Goal: Task Accomplishment & Management: Use online tool/utility

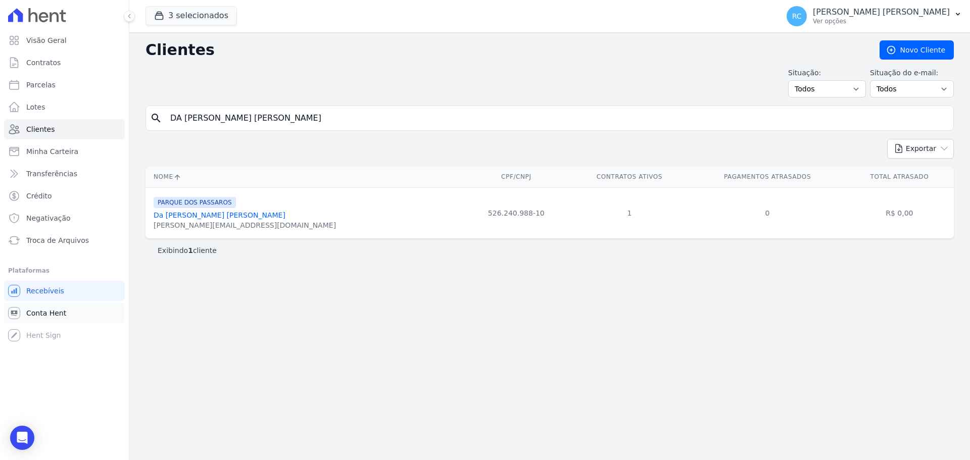
click at [45, 318] on span "Conta Hent" at bounding box center [46, 313] width 40 height 10
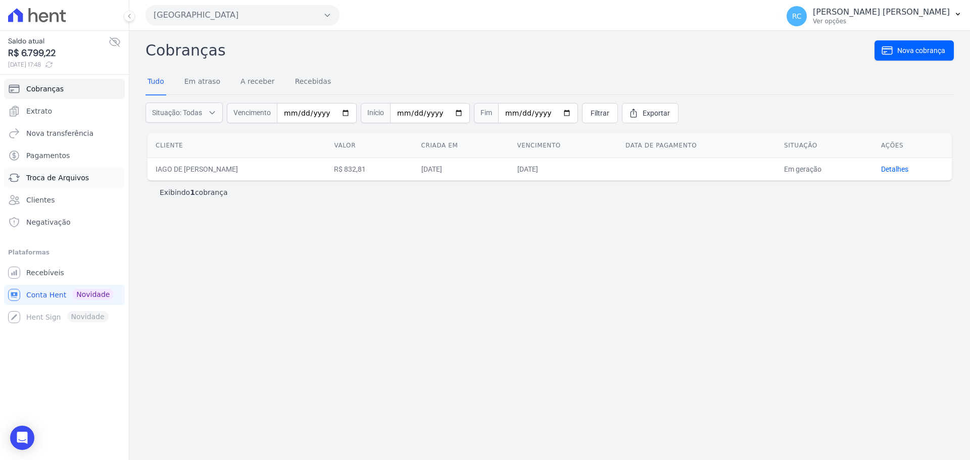
click at [57, 181] on span "Troca de Arquivos" at bounding box center [57, 178] width 63 height 10
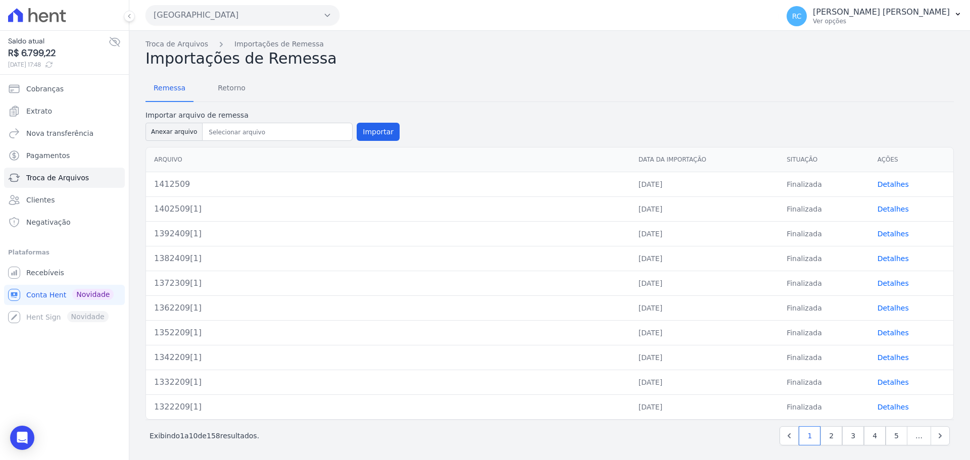
click at [161, 143] on div "Arquivo Data da Importação Situação Ações 1412509 [DATE] Finalizada Detalhes 14…" at bounding box center [549, 283] width 840 height 281
click at [165, 139] on button "Anexar arquivo" at bounding box center [173, 132] width 57 height 18
type input "1422509[1]"
click at [277, 127] on div at bounding box center [278, 132] width 150 height 18
click at [374, 133] on button "Importar" at bounding box center [378, 132] width 43 height 18
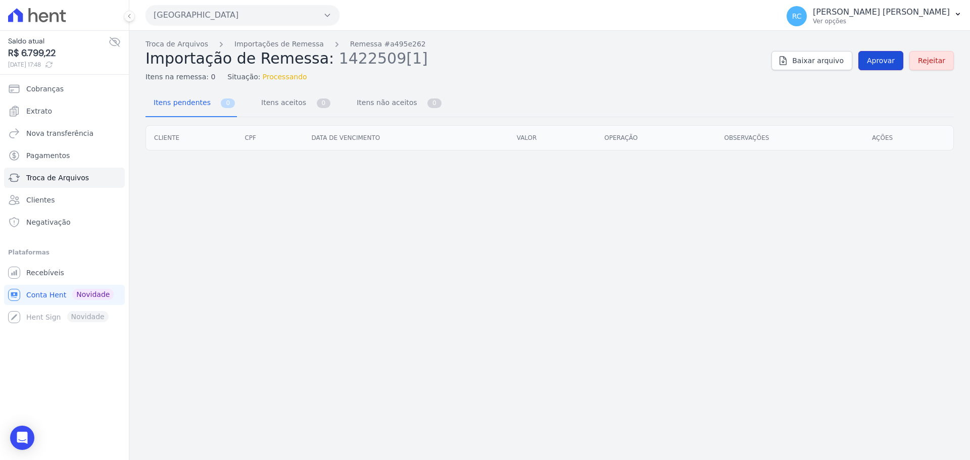
click at [891, 61] on span "Aprovar" at bounding box center [881, 61] width 28 height 10
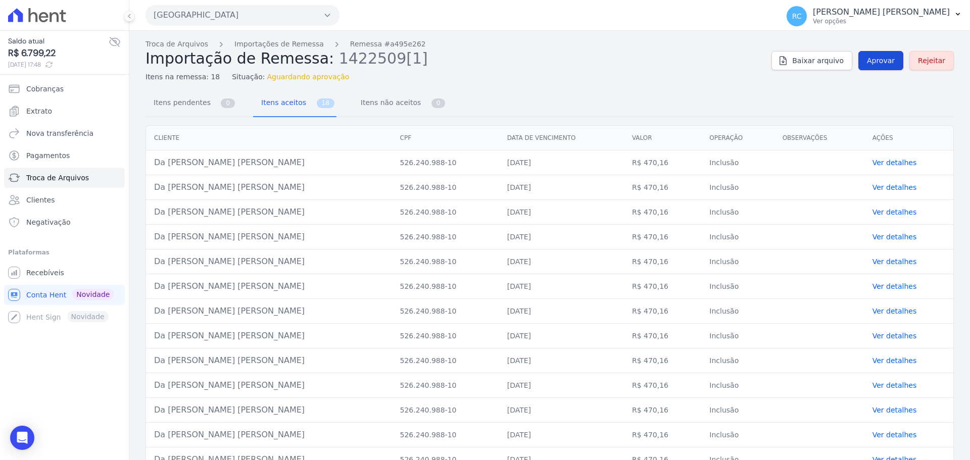
click at [877, 67] on link "Aprovar" at bounding box center [880, 60] width 45 height 19
click at [876, 65] on span "Aprovar" at bounding box center [881, 61] width 28 height 10
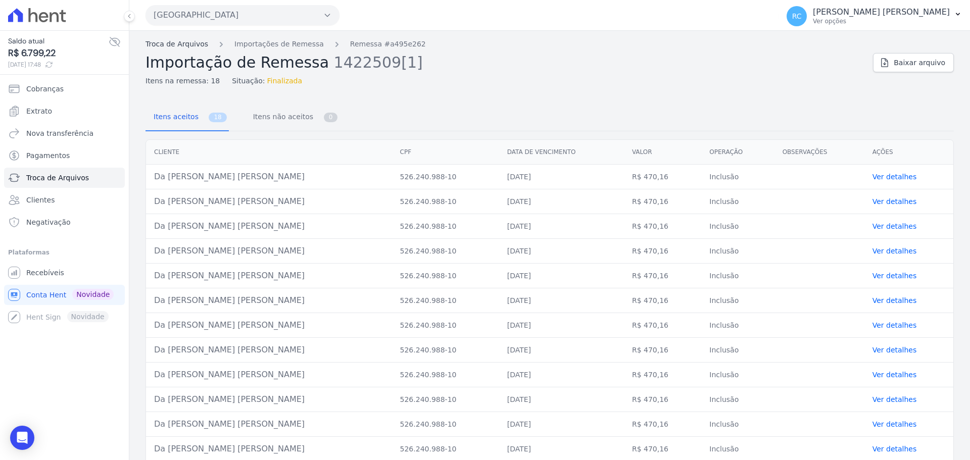
click at [186, 46] on link "Troca de Arquivos" at bounding box center [176, 44] width 63 height 11
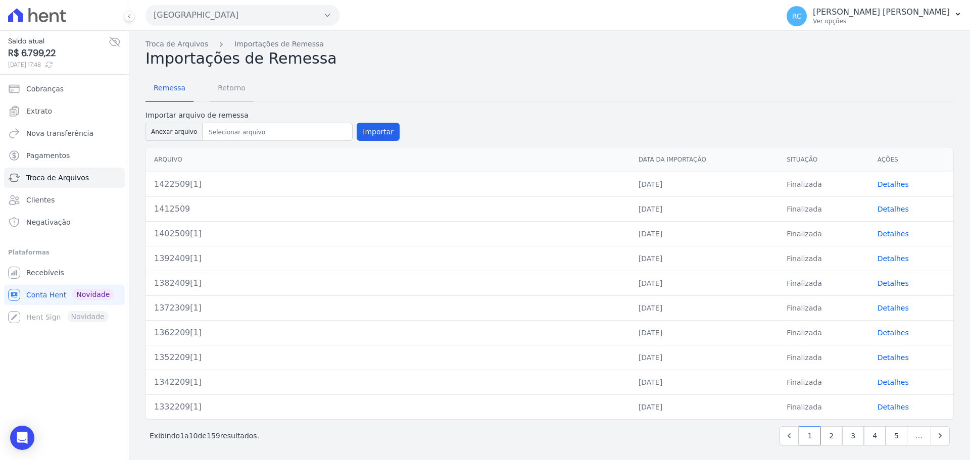
click at [232, 95] on span "Retorno" at bounding box center [232, 88] width 40 height 20
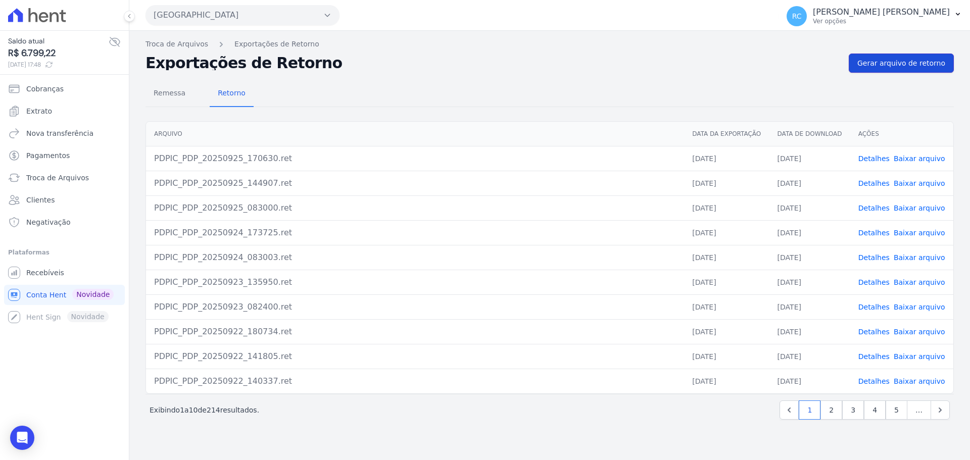
click at [892, 63] on span "Gerar arquivo de retorno" at bounding box center [901, 63] width 88 height 10
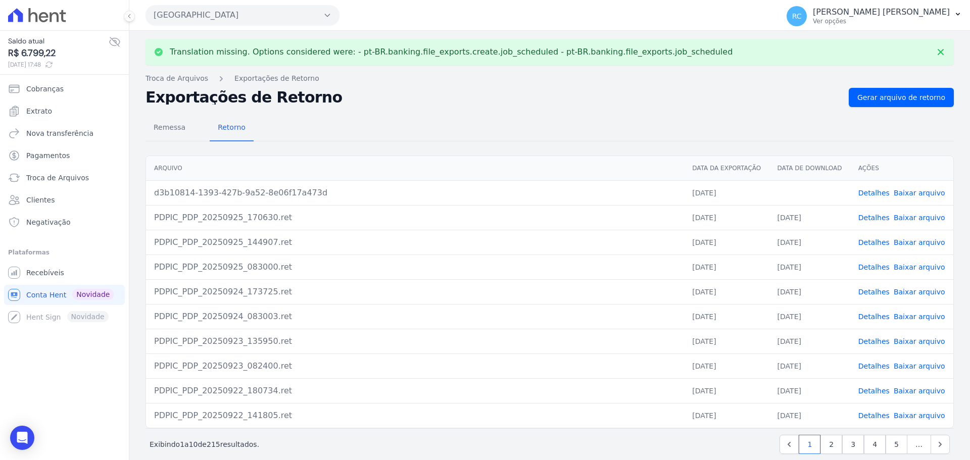
click at [911, 194] on link "Baixar arquivo" at bounding box center [919, 193] width 52 height 8
click at [177, 79] on link "Troca de Arquivos" at bounding box center [176, 78] width 63 height 11
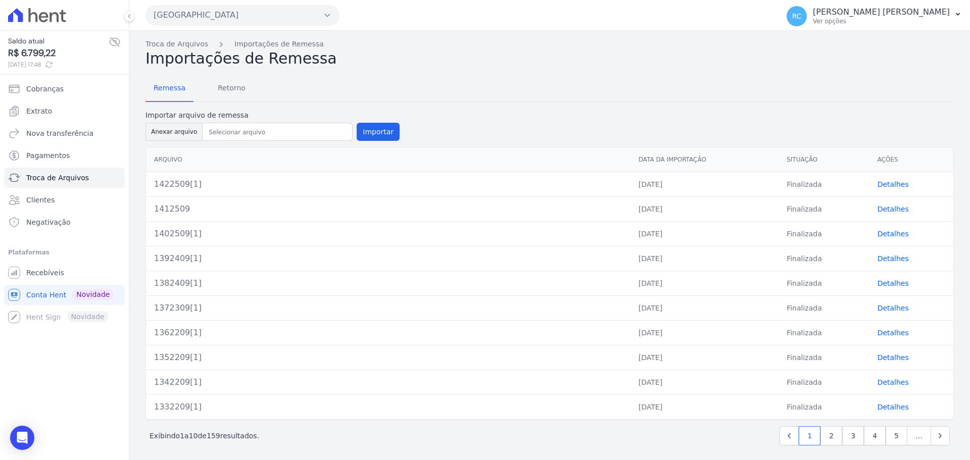
click at [877, 184] on link "Detalhes" at bounding box center [892, 184] width 31 height 8
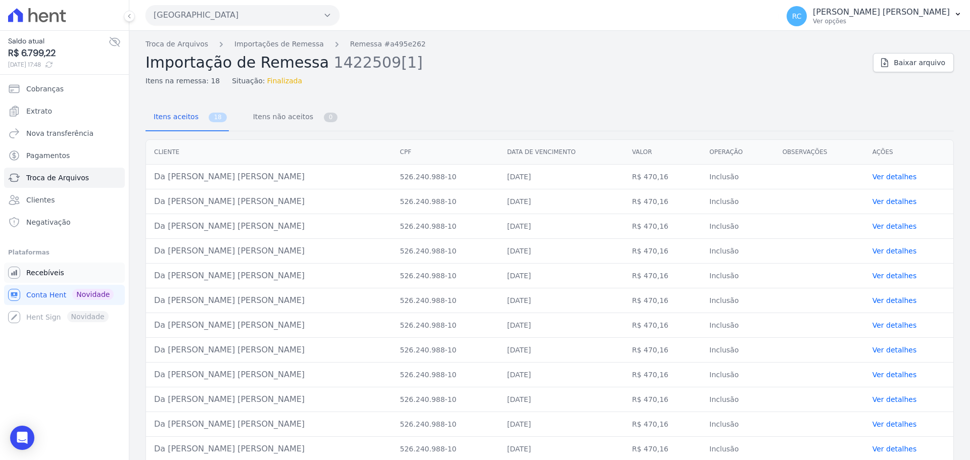
click at [58, 279] on link "Recebíveis" at bounding box center [64, 273] width 121 height 20
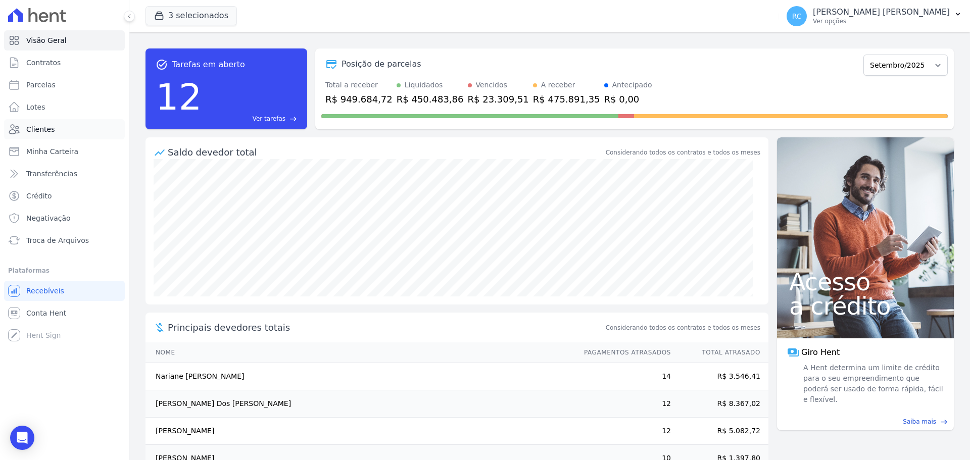
click at [49, 125] on span "Clientes" at bounding box center [40, 129] width 28 height 10
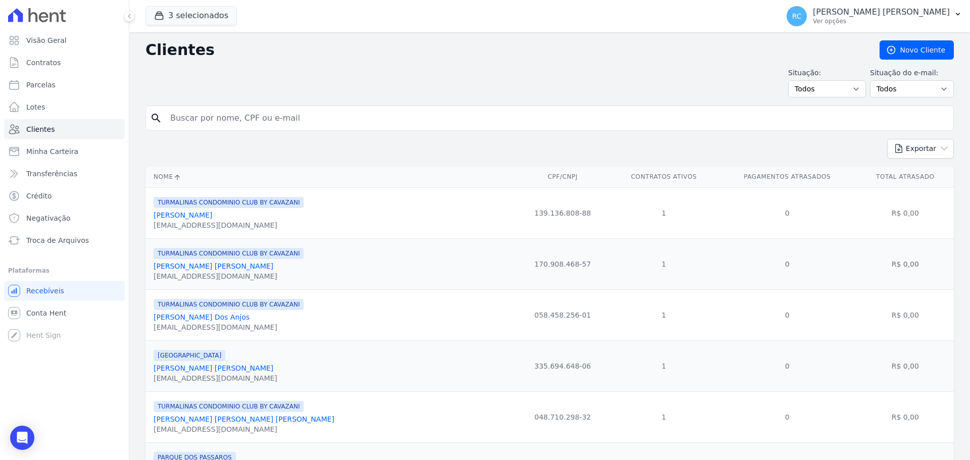
click at [292, 108] on input "search" at bounding box center [556, 118] width 785 height 20
paste input "[PERSON_NAME]"
type input "[PERSON_NAME]"
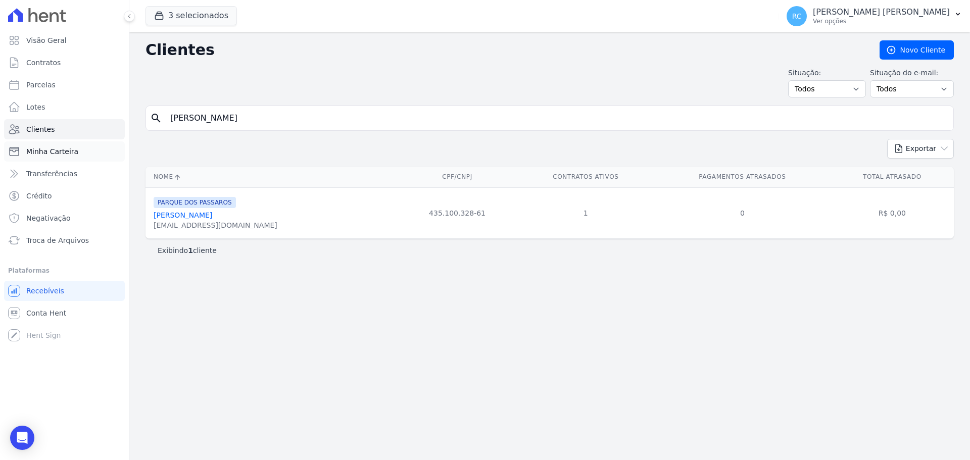
drag, startPoint x: 363, startPoint y: 117, endPoint x: 71, endPoint y: 144, distance: 292.7
click at [71, 145] on div "Visão Geral Contratos [GEOGRAPHIC_DATA] Lotes Clientes Minha Carteira Transferê…" at bounding box center [485, 230] width 970 height 460
click at [33, 315] on span "Conta Hent" at bounding box center [46, 313] width 40 height 10
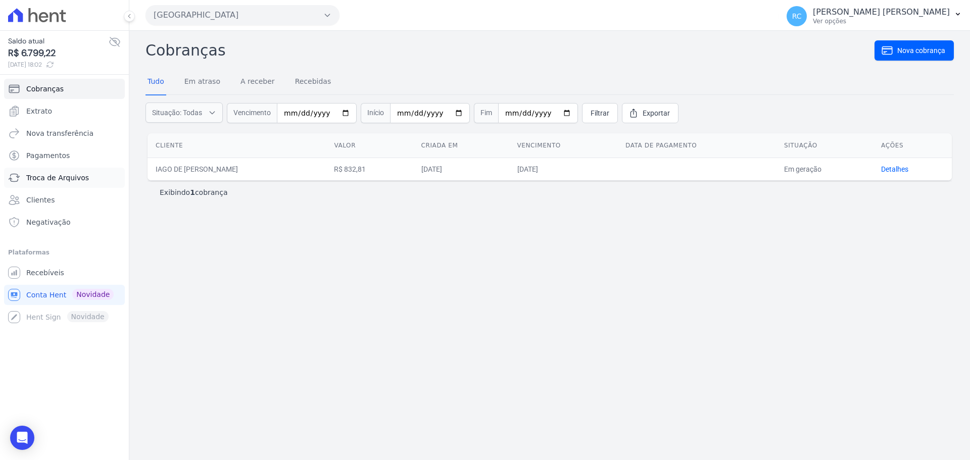
click at [51, 175] on span "Troca de Arquivos" at bounding box center [57, 178] width 63 height 10
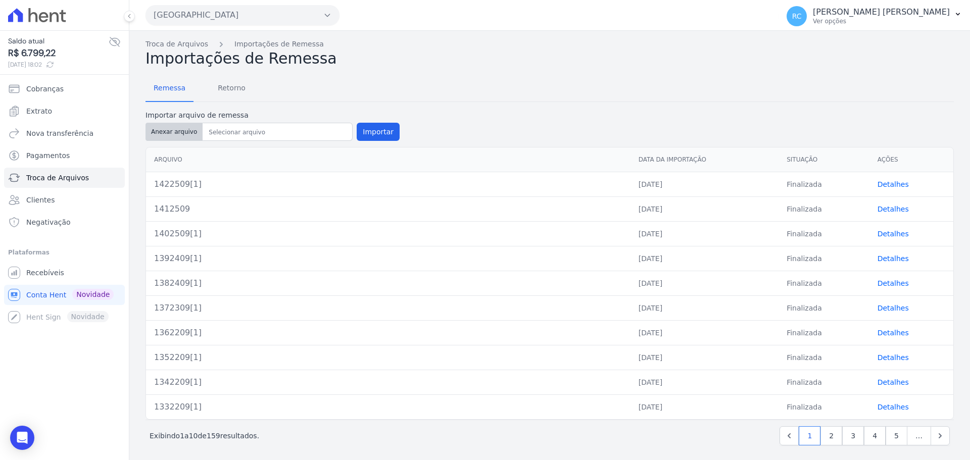
click at [159, 135] on button "Anexar arquivo" at bounding box center [173, 132] width 57 height 18
type input "1432509"
click at [380, 127] on button "Importar" at bounding box center [378, 132] width 43 height 18
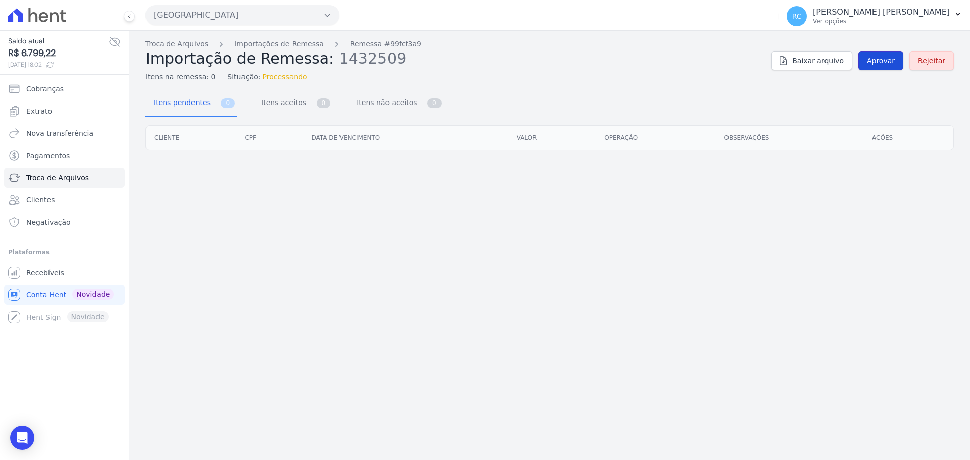
click at [875, 55] on link "Aprovar" at bounding box center [880, 60] width 45 height 19
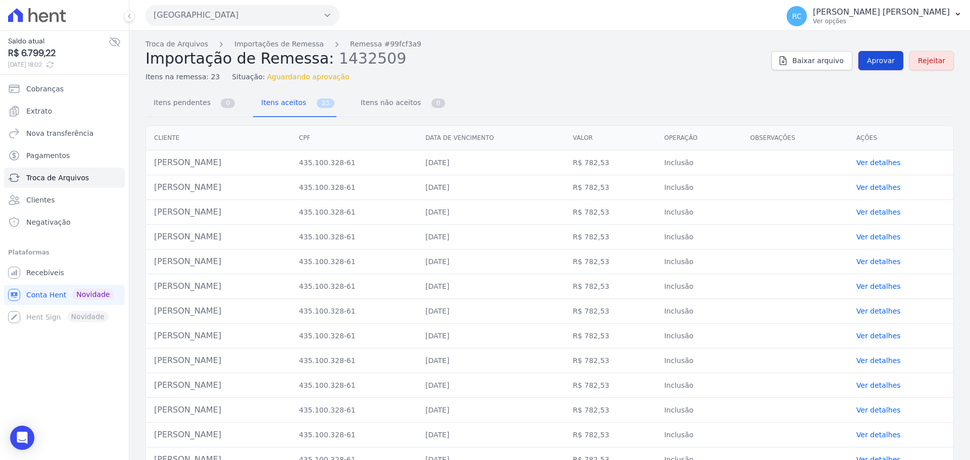
click at [875, 61] on span "Aprovar" at bounding box center [881, 61] width 28 height 10
click at [882, 56] on span "Aprovar" at bounding box center [881, 61] width 28 height 10
click at [872, 61] on span "Aprovar" at bounding box center [881, 61] width 28 height 10
click at [881, 60] on span "Aprovar" at bounding box center [881, 61] width 28 height 10
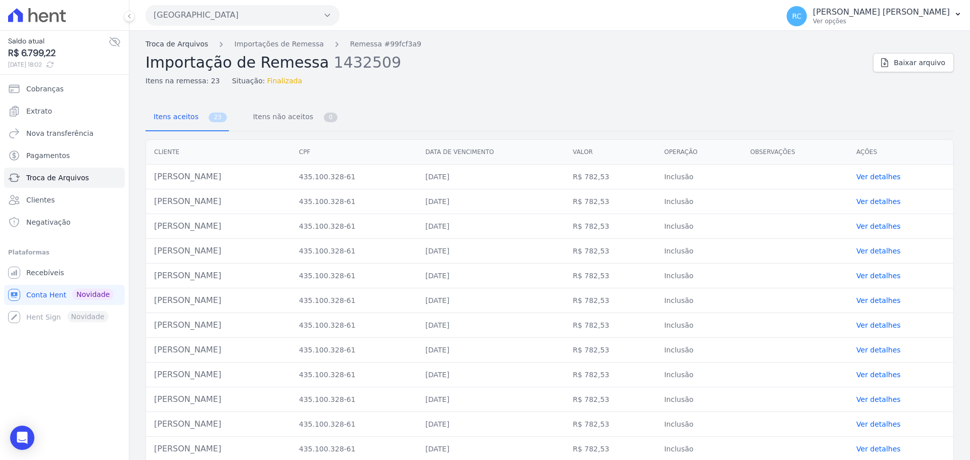
click at [185, 46] on link "Troca de Arquivos" at bounding box center [176, 44] width 63 height 11
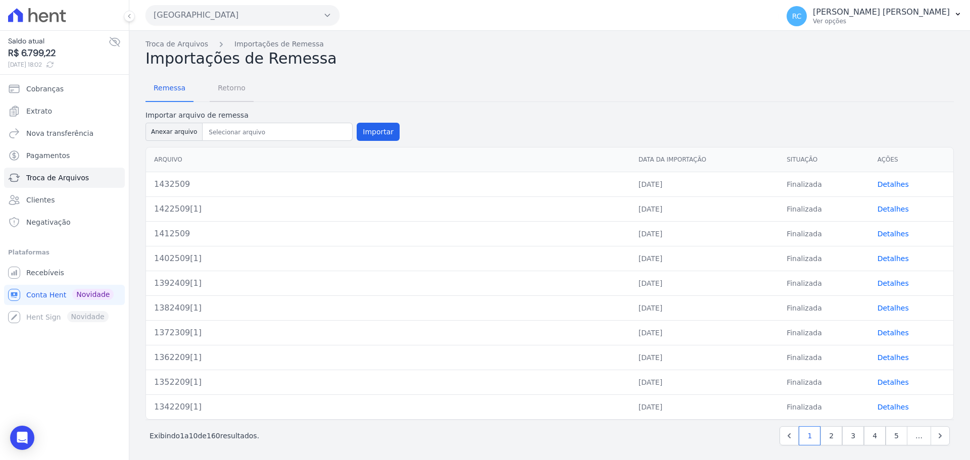
click at [236, 93] on span "Retorno" at bounding box center [232, 88] width 40 height 20
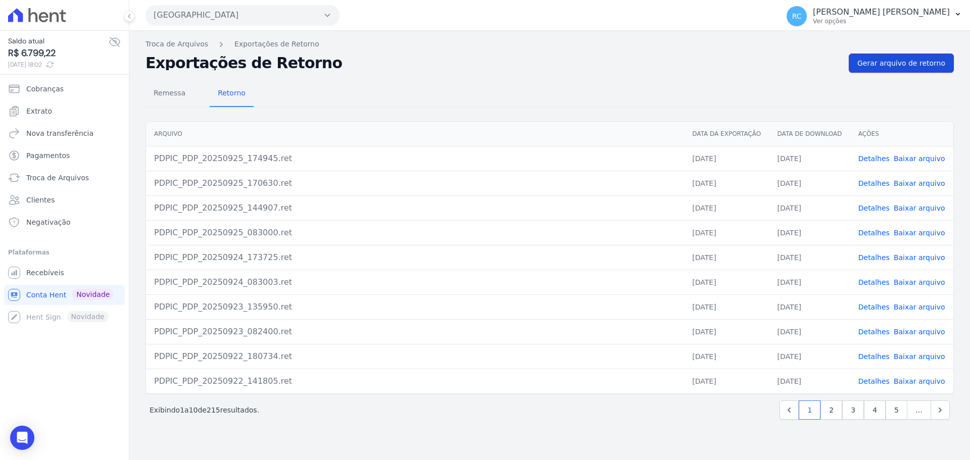
click at [906, 59] on span "Gerar arquivo de retorno" at bounding box center [901, 63] width 88 height 10
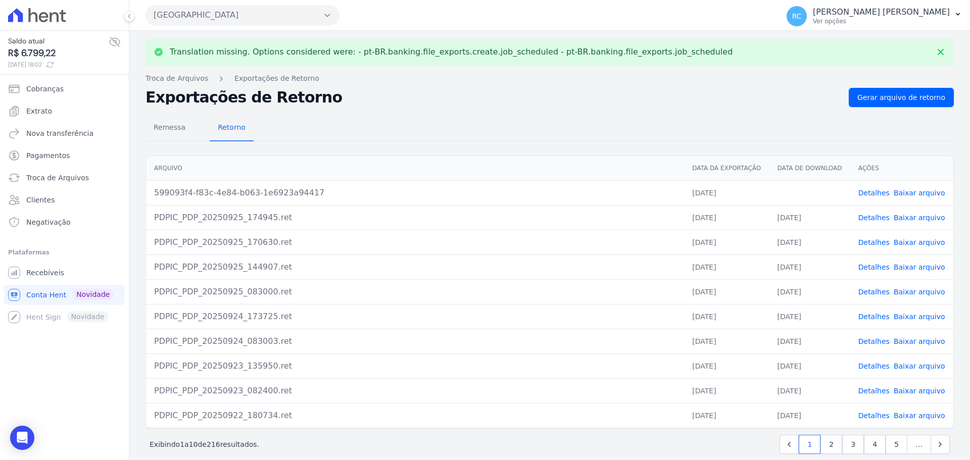
click at [907, 191] on link "Baixar arquivo" at bounding box center [919, 193] width 52 height 8
